Goal: Task Accomplishment & Management: Use online tool/utility

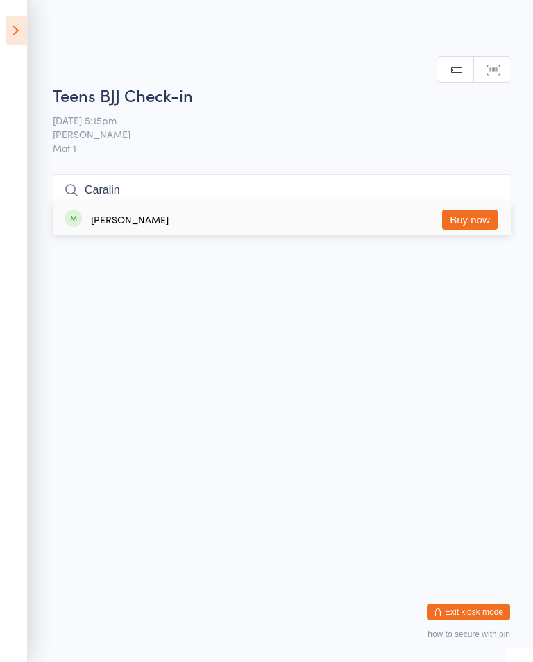
type input "Caralina"
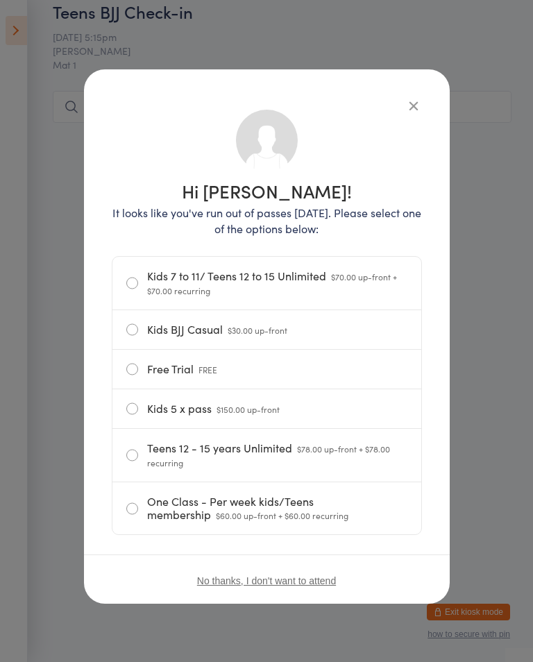
scroll to position [83, 0]
click at [407, 103] on icon "button" at bounding box center [413, 105] width 15 height 15
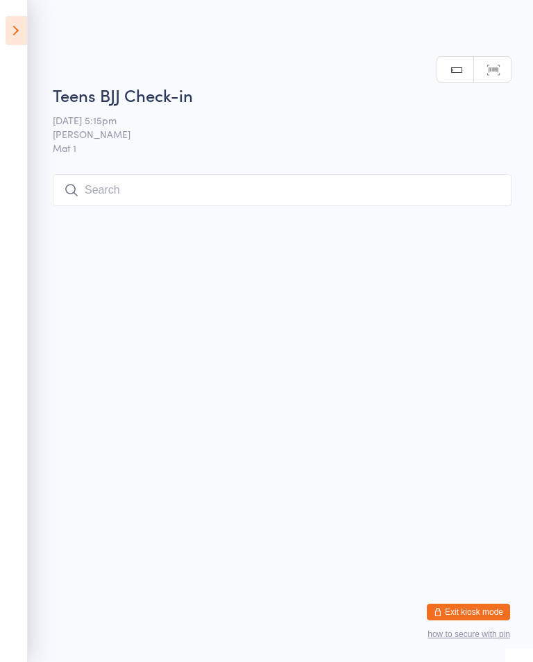
scroll to position [0, 0]
click at [417, 183] on input "search" at bounding box center [282, 190] width 459 height 32
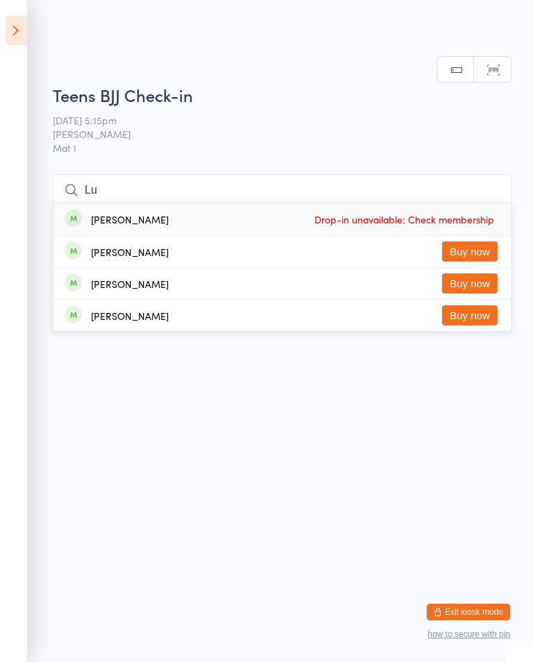
type input "L"
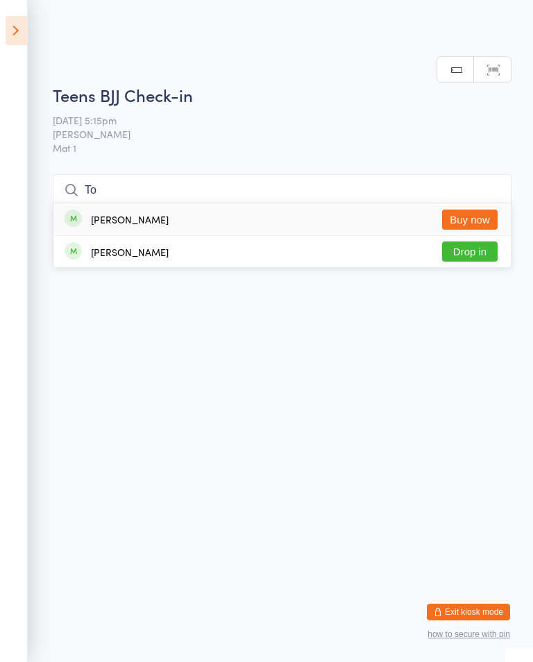
type input "T"
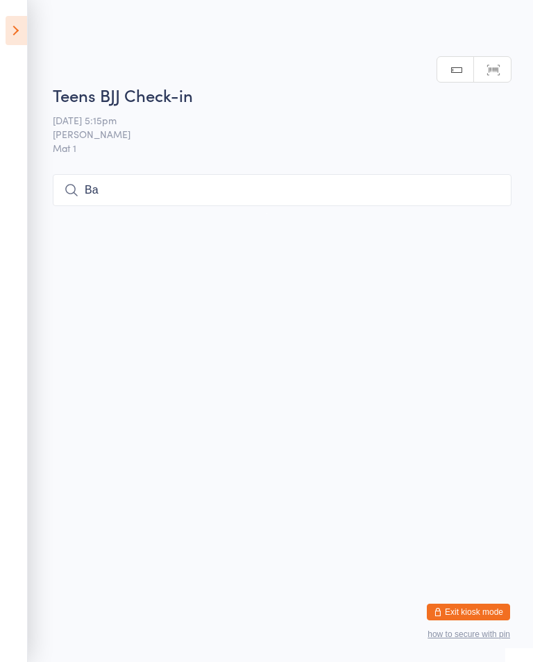
type input "B"
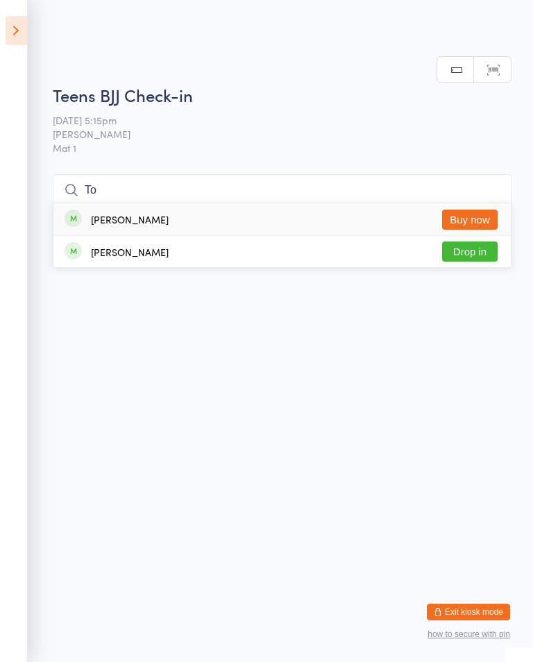
type input "T"
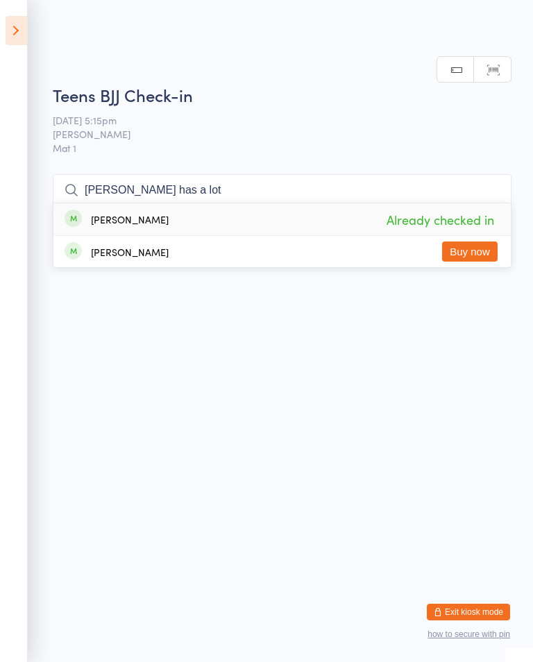
type input "[PERSON_NAME] has a lot"
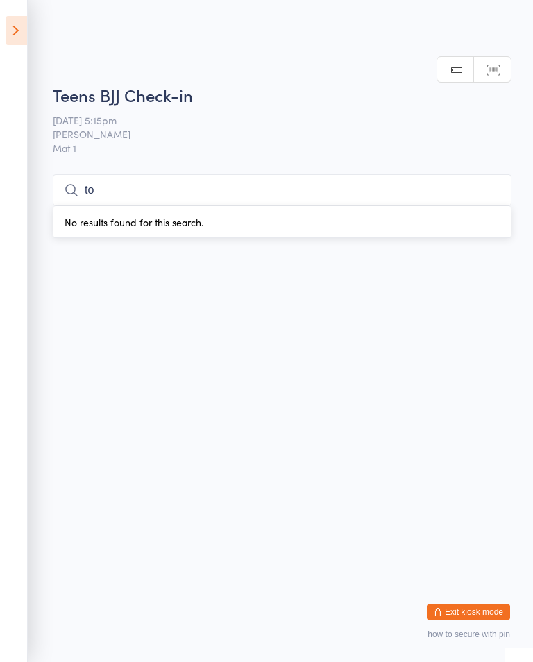
type input "t"
type input "T"
type input "L"
type input "Snaiyh"
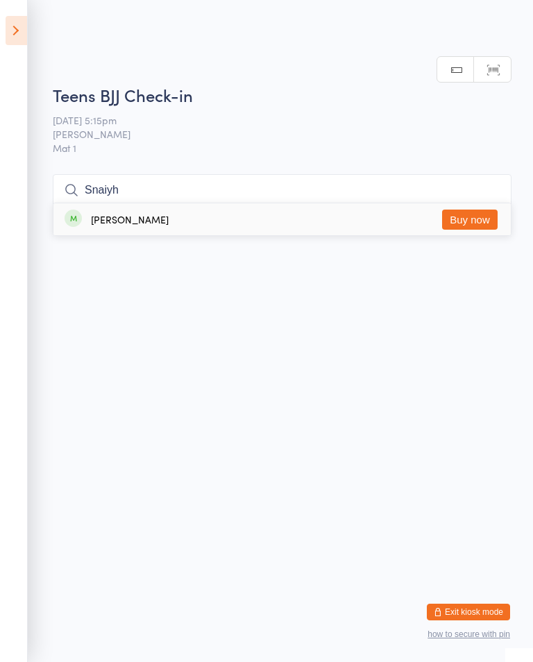
click at [486, 210] on button "Buy now" at bounding box center [470, 220] width 56 height 20
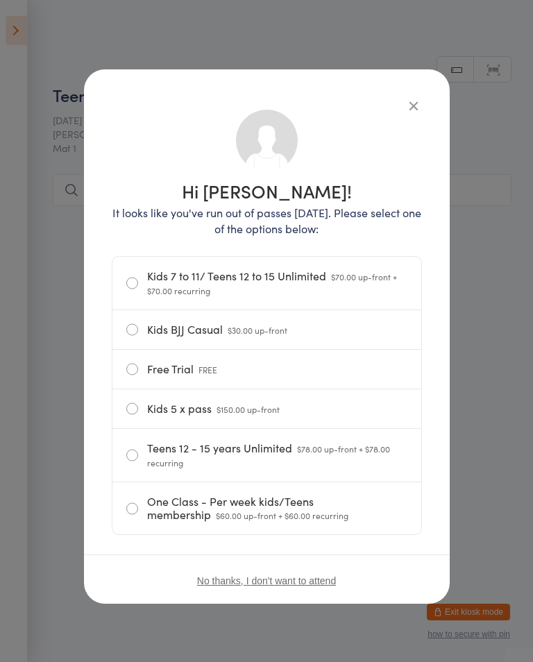
click at [414, 105] on button "button" at bounding box center [413, 105] width 17 height 17
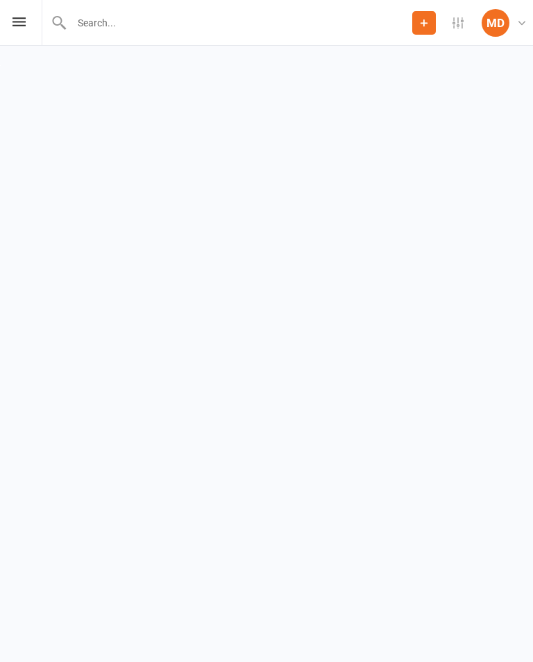
click at [398, 65] on html "Prospect Member Non-attending contact Add Settings Event Templates Appointment …" at bounding box center [266, 32] width 533 height 65
click at [489, 19] on div "MD" at bounding box center [496, 23] width 28 height 28
click at [15, 17] on icon at bounding box center [18, 21] width 13 height 9
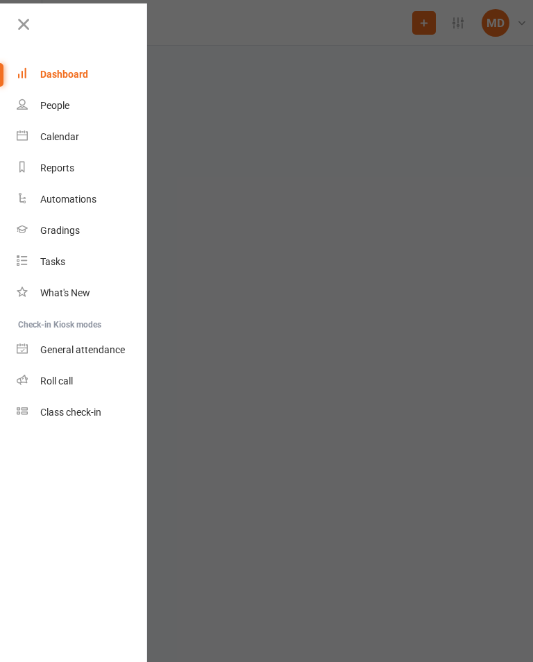
click at [273, 178] on div at bounding box center [266, 331] width 533 height 662
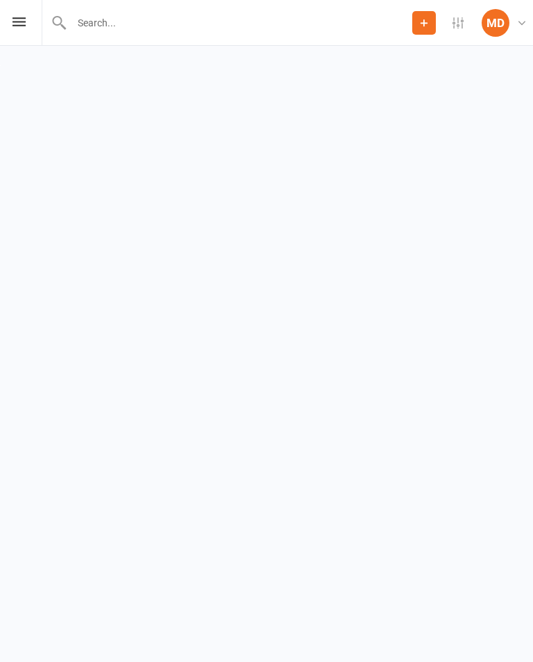
click at [522, 23] on icon at bounding box center [521, 22] width 11 height 11
click at [323, 65] on html "Prospect Member Non-attending contact Add Settings Event Templates Appointment …" at bounding box center [266, 32] width 533 height 65
click at [458, 26] on icon at bounding box center [458, 22] width 11 height 11
click at [328, 65] on html "Prospect Member Non-attending contact Add Settings Event Templates Appointment …" at bounding box center [266, 32] width 533 height 65
click at [16, 26] on icon at bounding box center [18, 21] width 13 height 9
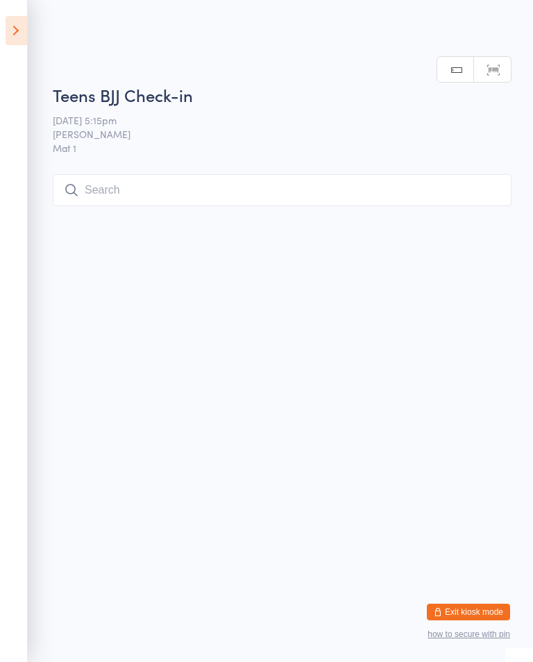
click at [17, 28] on icon at bounding box center [17, 30] width 22 height 29
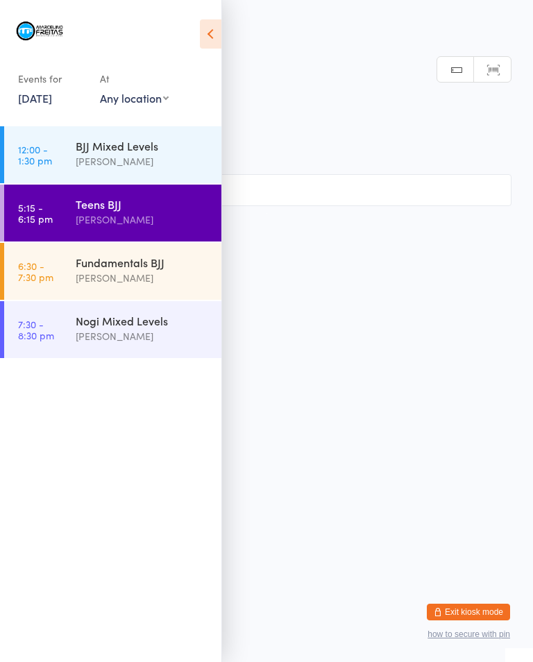
click at [167, 269] on div "Fundamentals BJJ" at bounding box center [143, 262] width 134 height 15
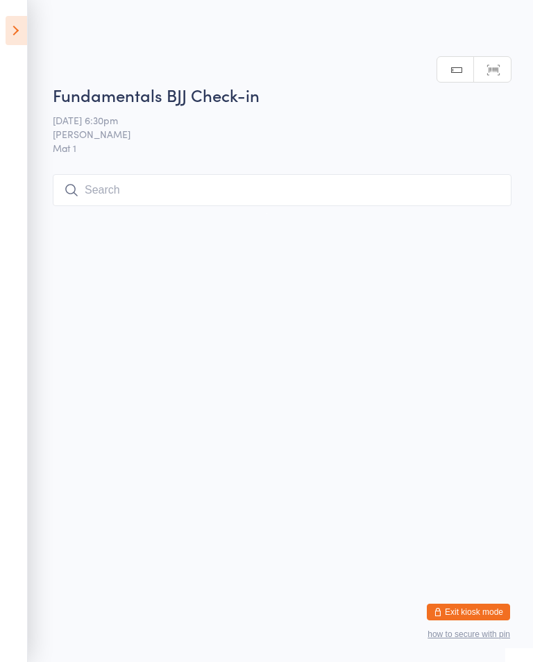
click at [242, 189] on input "search" at bounding box center [282, 190] width 459 height 32
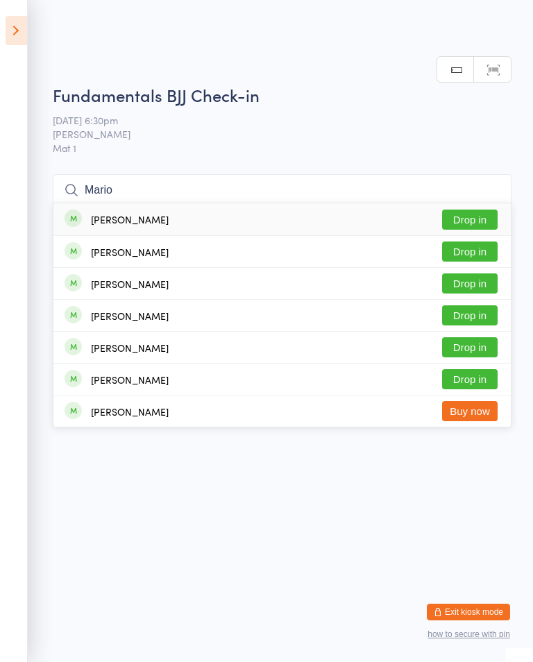
type input "Mario"
click at [477, 210] on button "Drop in" at bounding box center [470, 220] width 56 height 20
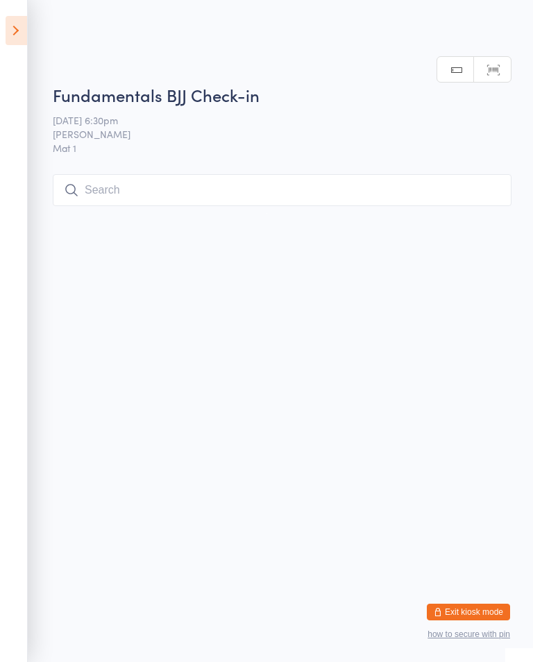
scroll to position [0, 0]
click at [237, 185] on input "search" at bounding box center [282, 190] width 459 height 32
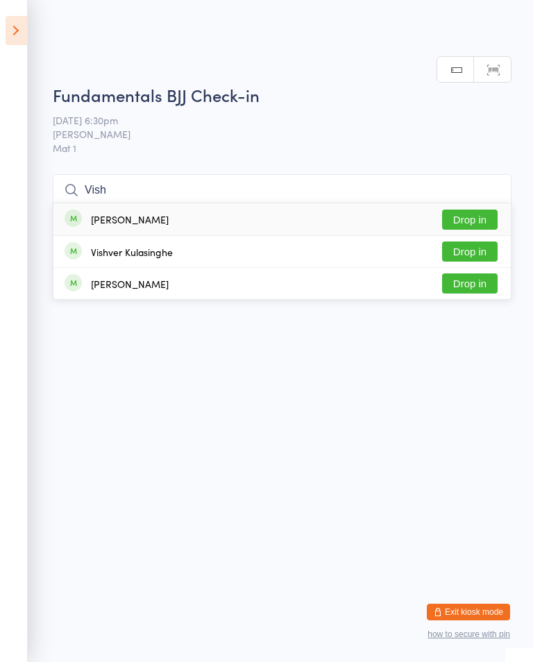
type input "Vish"
click at [491, 210] on button "Drop in" at bounding box center [470, 220] width 56 height 20
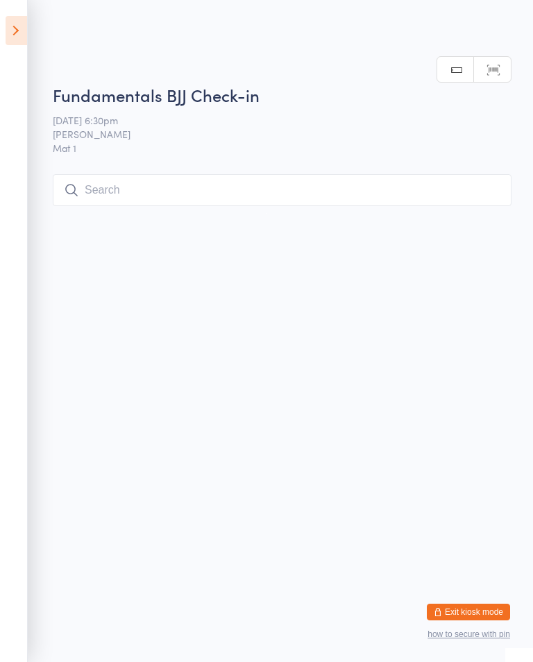
scroll to position [0, 0]
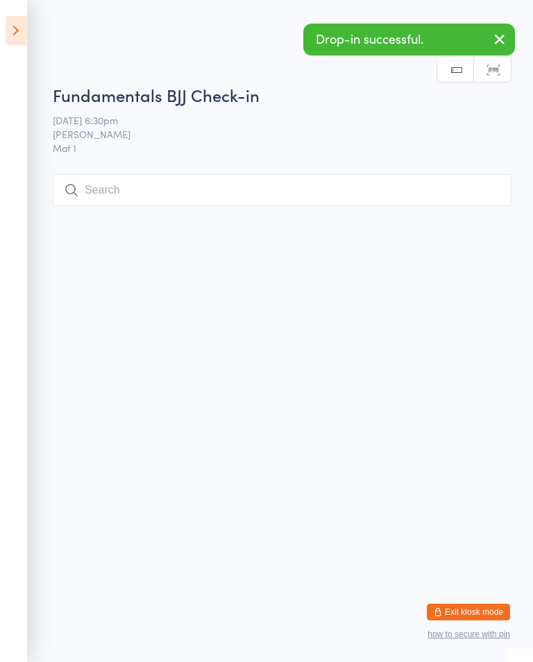
click at [171, 187] on input "search" at bounding box center [282, 190] width 459 height 32
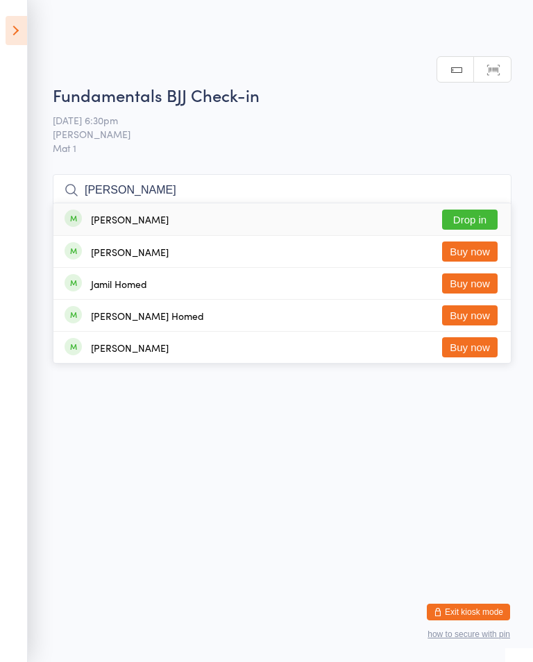
type input "James"
click at [474, 210] on button "Drop in" at bounding box center [470, 220] width 56 height 20
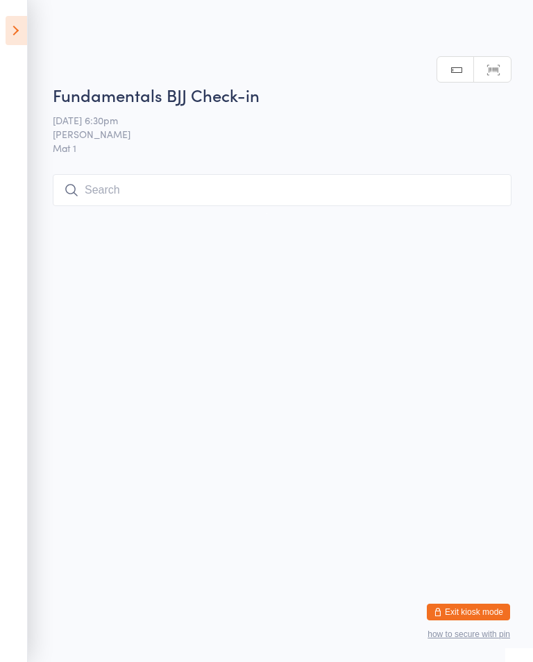
scroll to position [0, 0]
click at [212, 188] on input "search" at bounding box center [282, 190] width 459 height 32
type input "H"
type input "The"
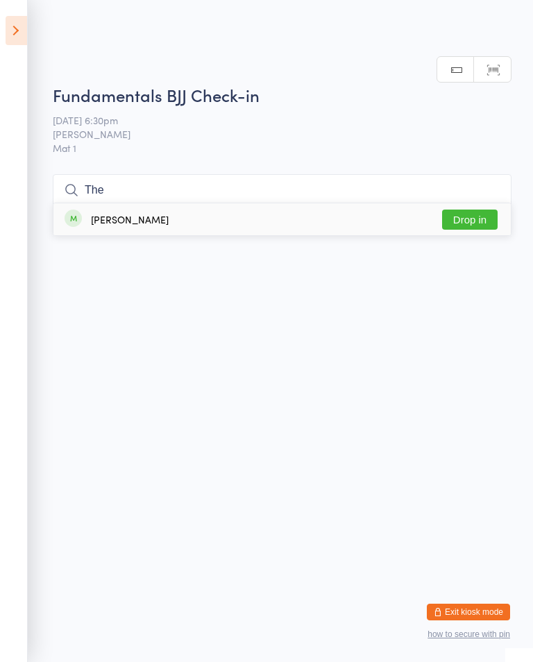
click at [471, 210] on button "Drop in" at bounding box center [470, 220] width 56 height 20
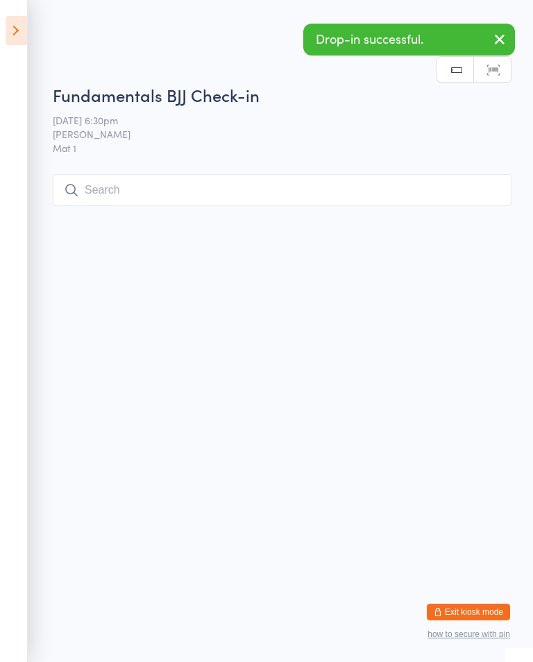
click at [499, 29] on button "button" at bounding box center [499, 40] width 31 height 32
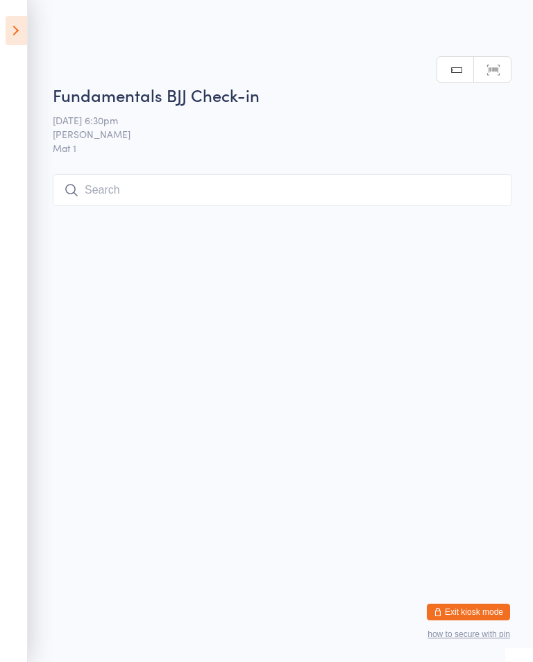
click at [117, 187] on input "search" at bounding box center [282, 190] width 459 height 32
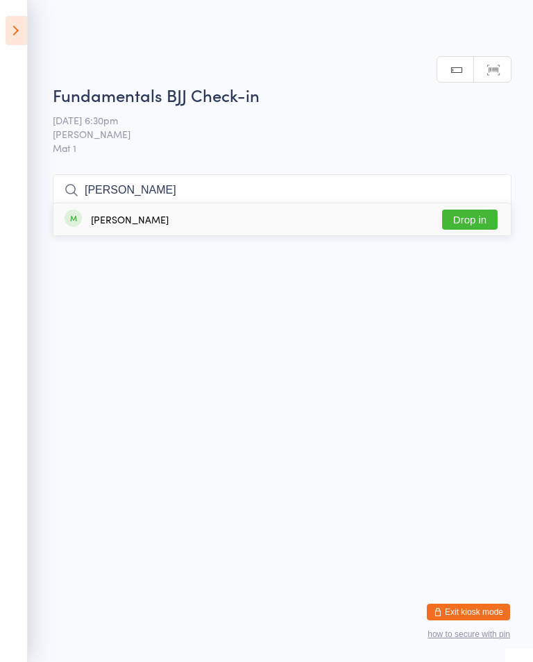
type input "Tim"
click at [475, 210] on button "Drop in" at bounding box center [470, 220] width 56 height 20
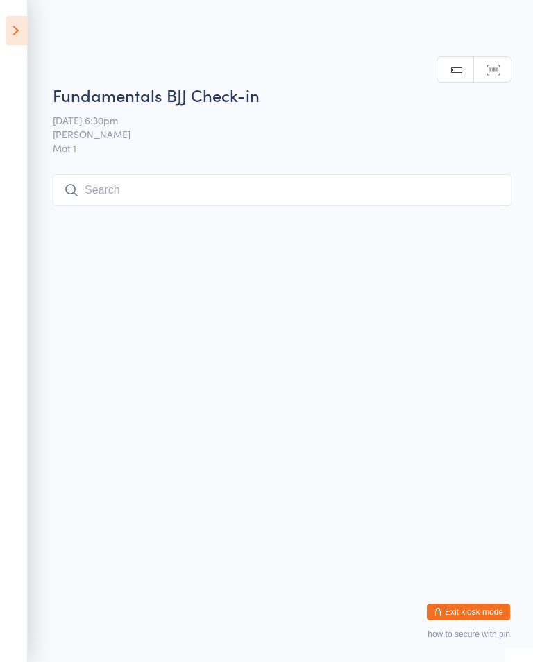
click at [162, 199] on input "search" at bounding box center [282, 190] width 459 height 32
type input "Erro"
click at [475, 210] on button "Drop in" at bounding box center [470, 220] width 56 height 20
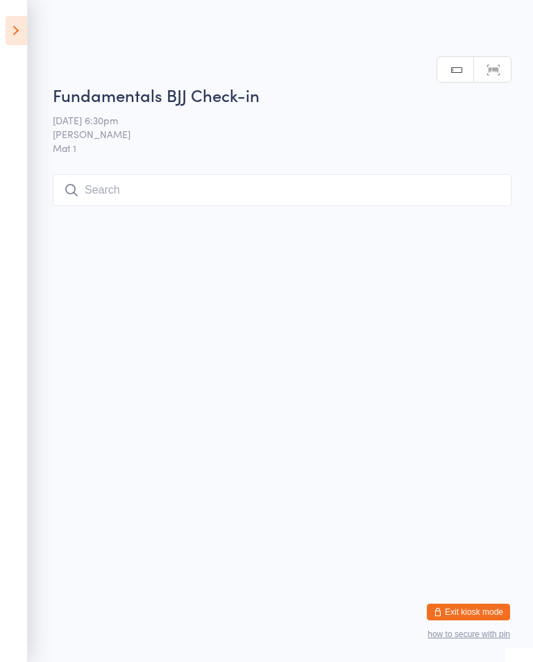
click at [346, 191] on input "search" at bounding box center [282, 190] width 459 height 32
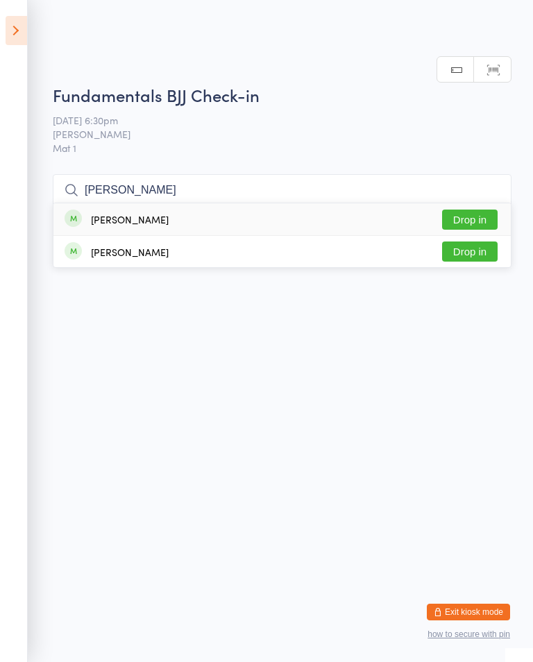
type input "Cao"
click at [471, 210] on button "Drop in" at bounding box center [470, 220] width 56 height 20
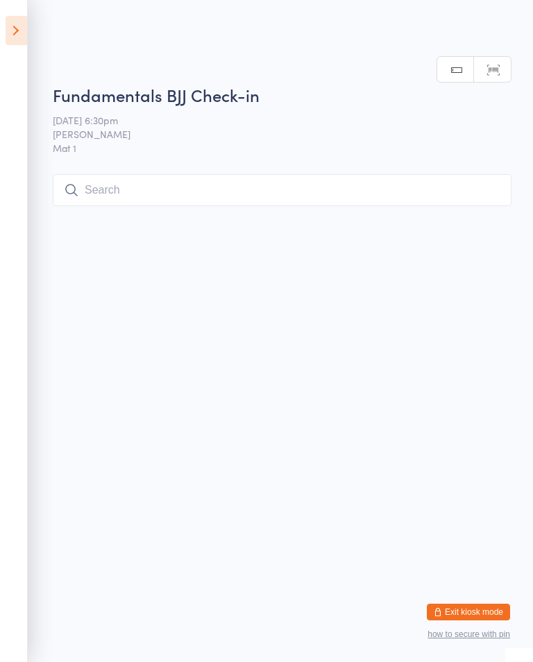
scroll to position [0, 0]
click at [430, 176] on input "search" at bounding box center [282, 190] width 459 height 32
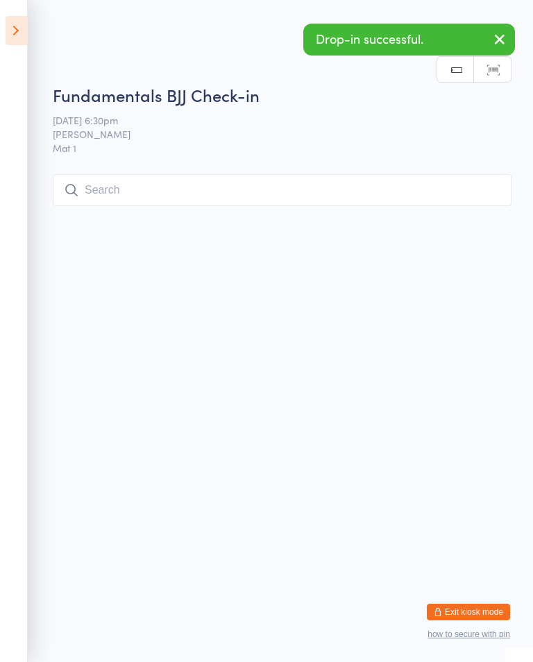
scroll to position [176, 0]
type input "Peiri"
click at [468, 210] on button "Buy now" at bounding box center [470, 220] width 56 height 20
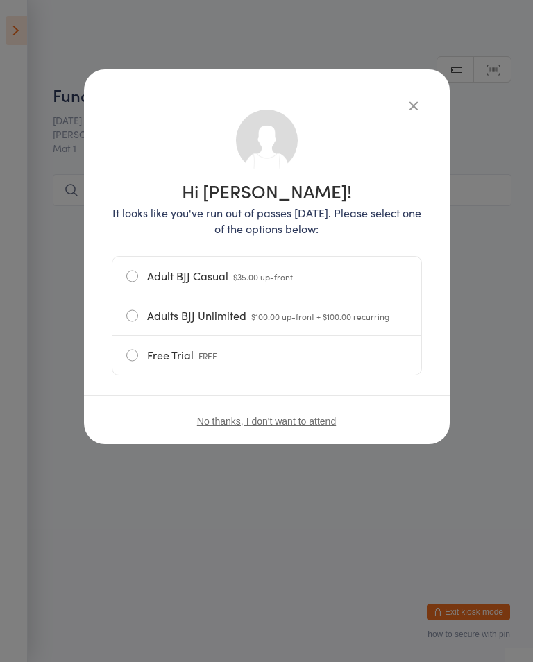
click at [414, 101] on button "button" at bounding box center [413, 105] width 17 height 17
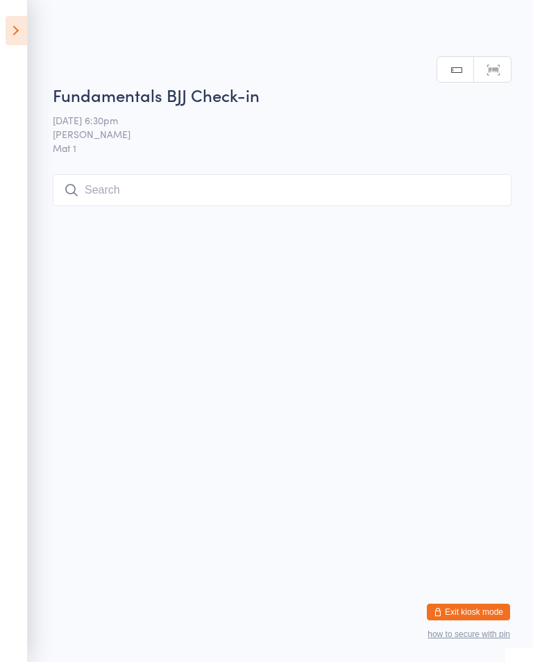
click at [326, 183] on input "search" at bounding box center [282, 190] width 459 height 32
type input "Insaf"
click at [483, 210] on button "Drop in" at bounding box center [470, 220] width 56 height 20
